Goal: Information Seeking & Learning: Learn about a topic

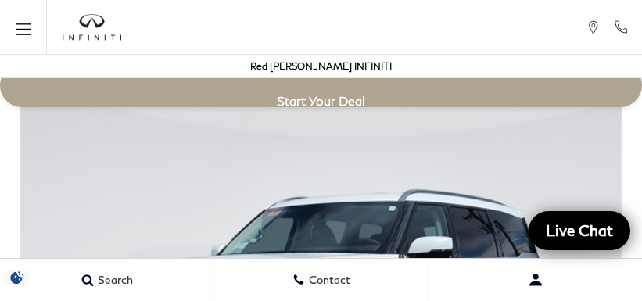
scroll to position [2743, 0]
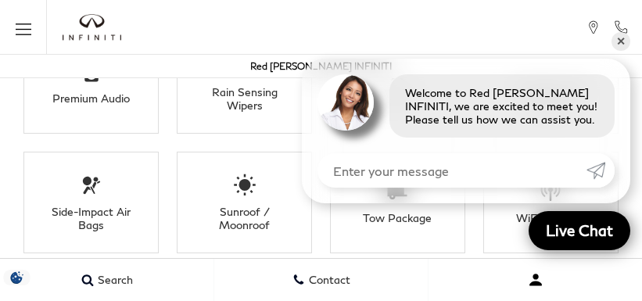
click at [508, 296] on button "Open user profile menu" at bounding box center [535, 279] width 213 height 39
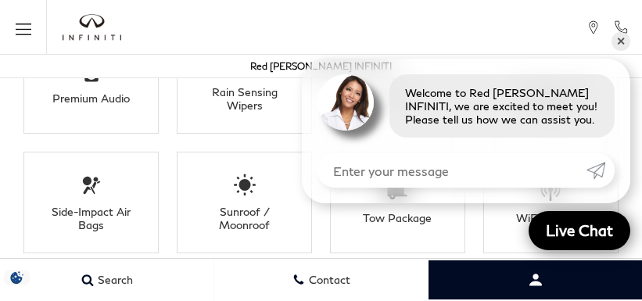
scroll to position [0, 0]
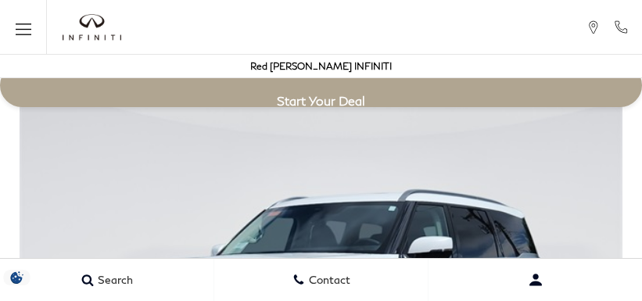
scroll to position [2743, 0]
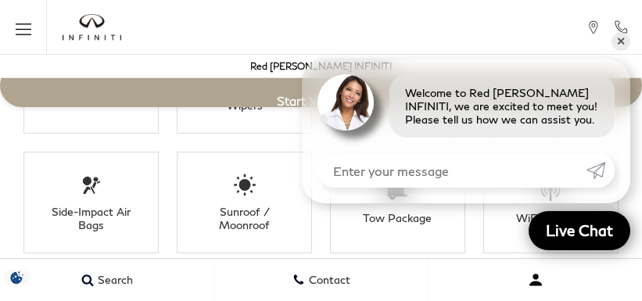
click at [430, 272] on button "Open user profile menu" at bounding box center [535, 279] width 213 height 39
